Goal: Navigation & Orientation: Find specific page/section

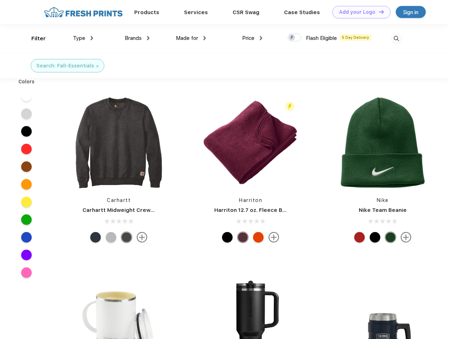
click at [359, 12] on link "Add your Logo Design Tool" at bounding box center [362, 12] width 58 height 12
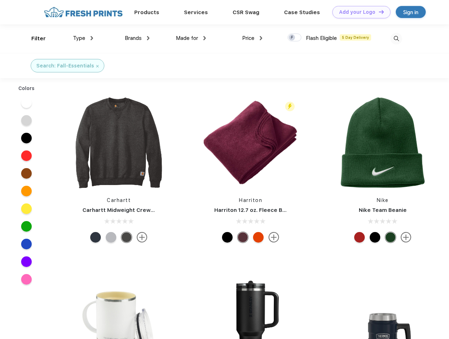
click at [0, 0] on div "Design Tool" at bounding box center [0, 0] width 0 height 0
click at [378, 12] on link "Add your Logo Design Tool" at bounding box center [362, 12] width 58 height 12
click at [34, 38] on div "Filter" at bounding box center [38, 39] width 14 height 8
click at [83, 38] on span "Type" at bounding box center [79, 38] width 12 height 6
click at [137, 38] on span "Brands" at bounding box center [133, 38] width 17 height 6
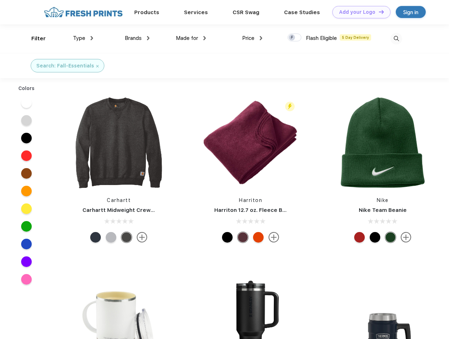
click at [191, 38] on span "Made for" at bounding box center [187, 38] width 22 height 6
click at [253, 38] on span "Price" at bounding box center [248, 38] width 12 height 6
click at [295, 38] on div at bounding box center [295, 38] width 14 height 8
click at [292, 38] on input "checkbox" at bounding box center [290, 35] width 5 height 5
click at [396, 38] on img at bounding box center [397, 39] width 12 height 12
